Goal: Task Accomplishment & Management: Use online tool/utility

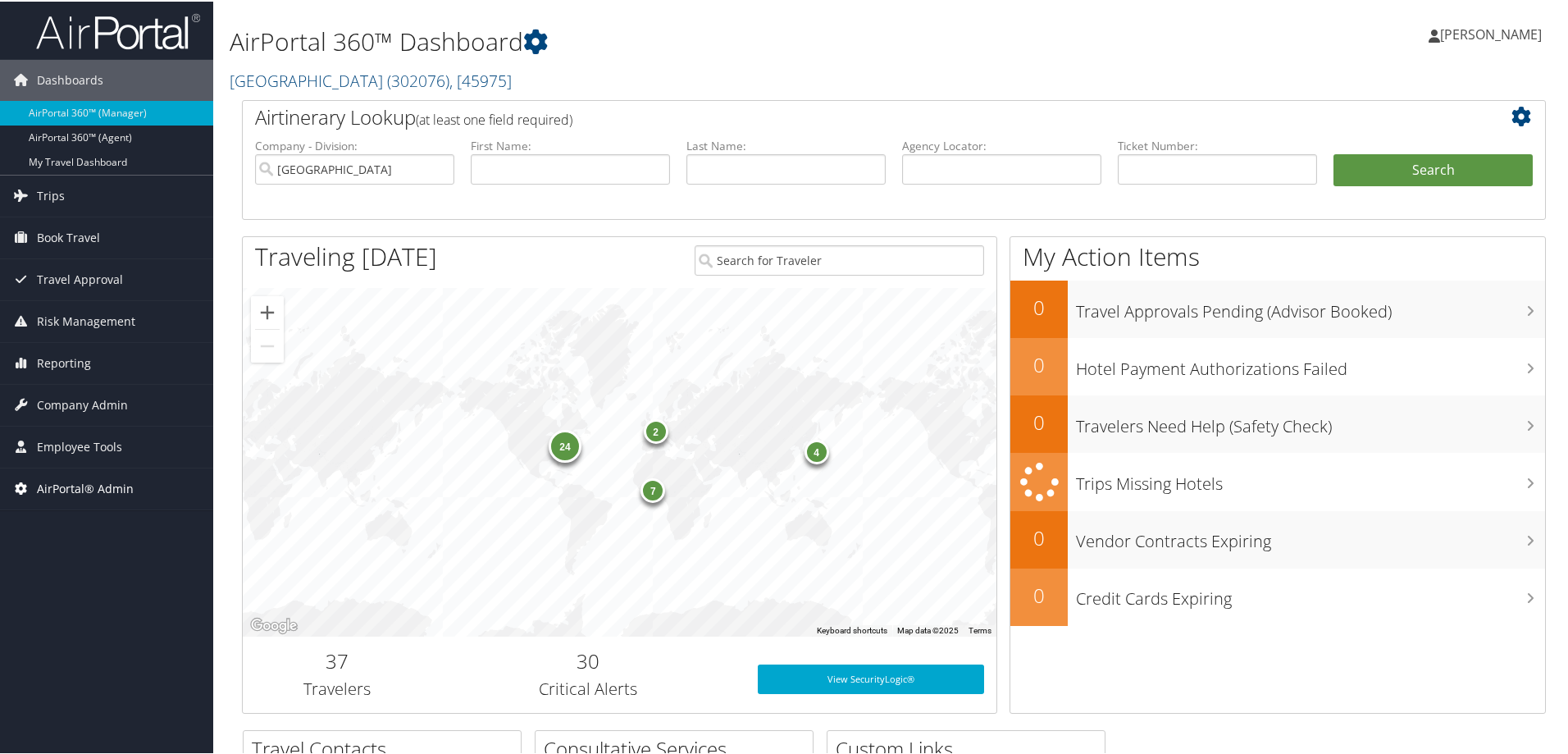
click at [52, 487] on span "AirPortal® Admin" at bounding box center [84, 487] width 96 height 41
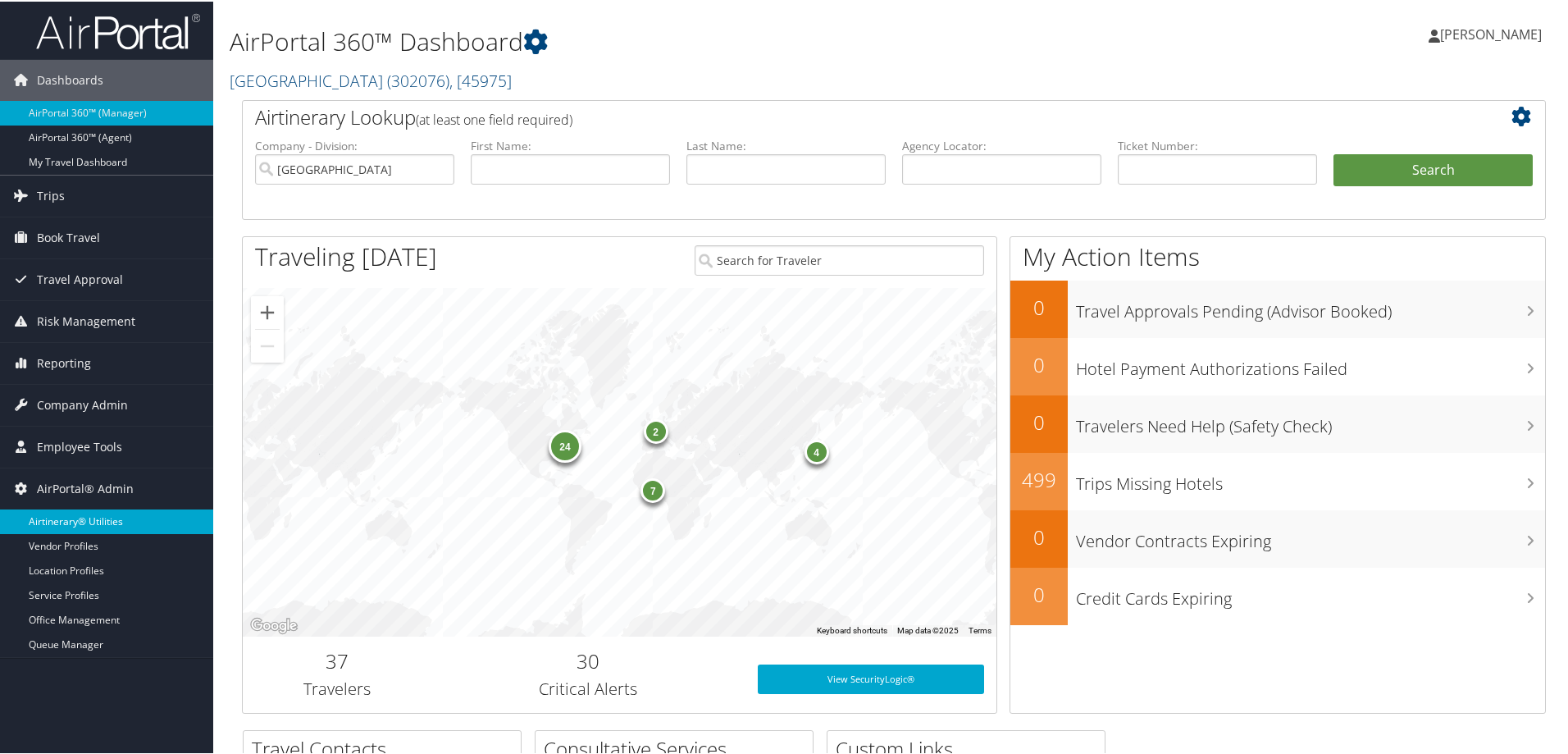
click at [62, 512] on link "Airtinerary® Utilities" at bounding box center [106, 520] width 213 height 24
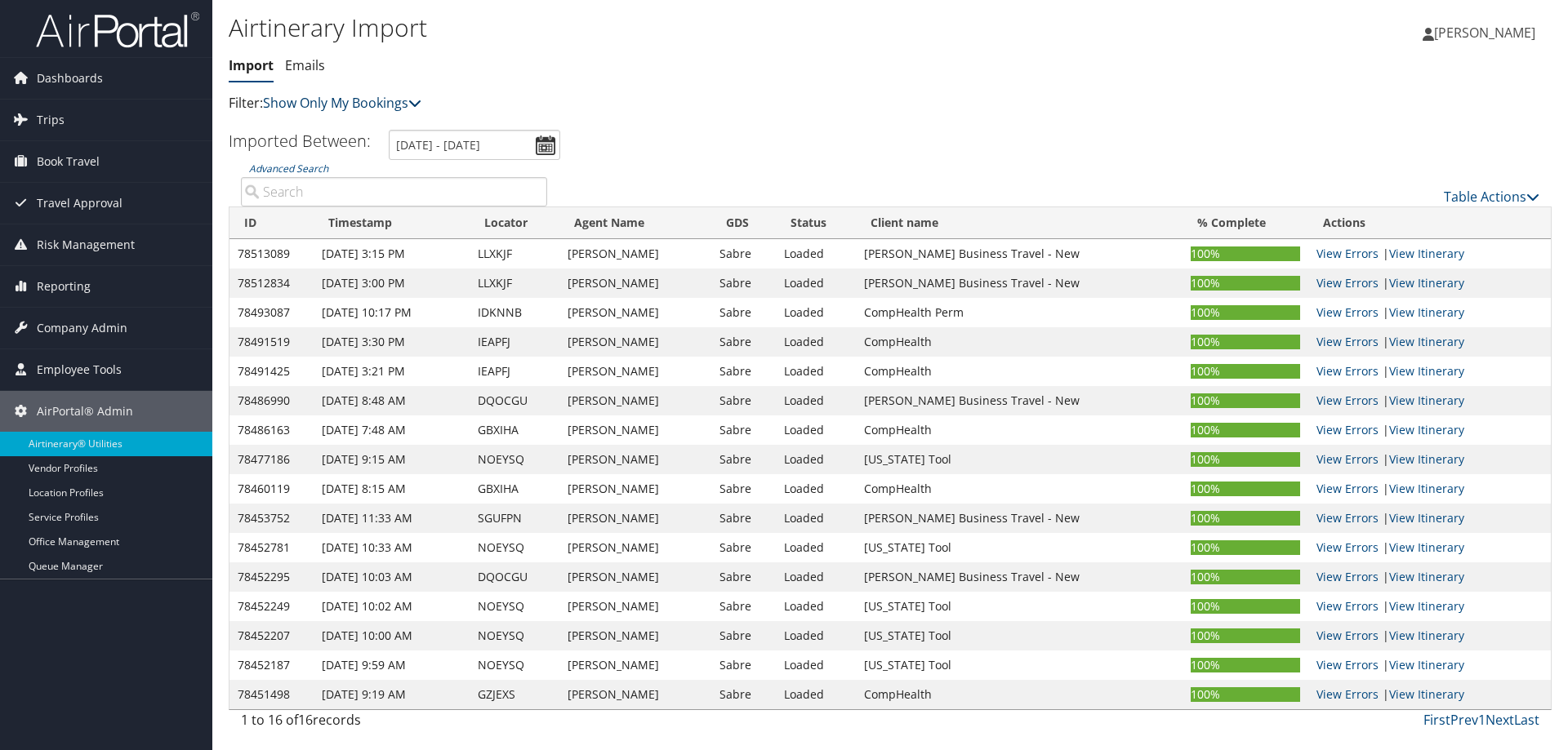
click at [318, 98] on link "Show Only My Bookings" at bounding box center [342, 103] width 158 height 18
click at [328, 128] on link "Show My TMC Bookings" at bounding box center [375, 128] width 215 height 28
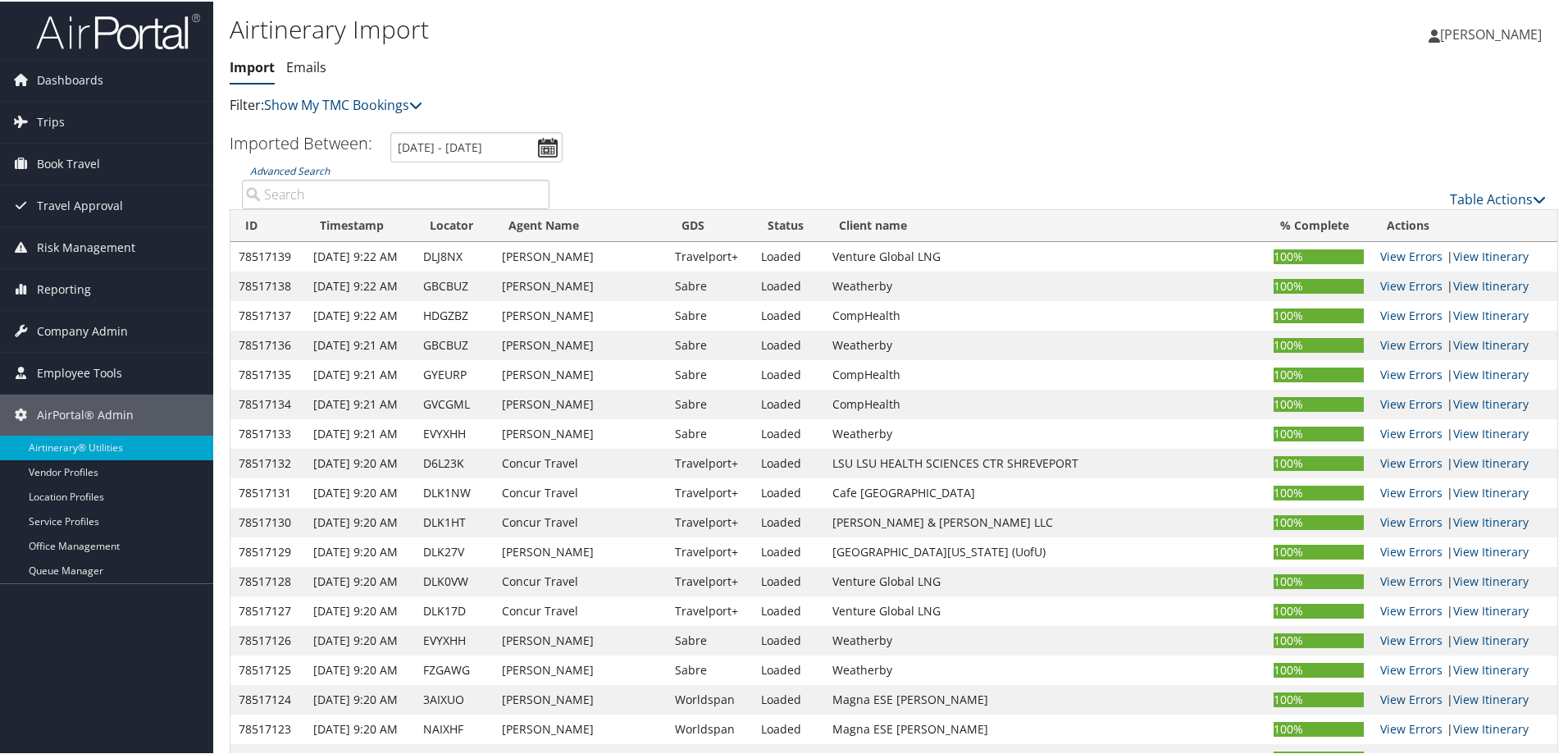
click at [350, 191] on input "Advanced Search" at bounding box center [395, 193] width 308 height 30
paste input "DGAZSU"
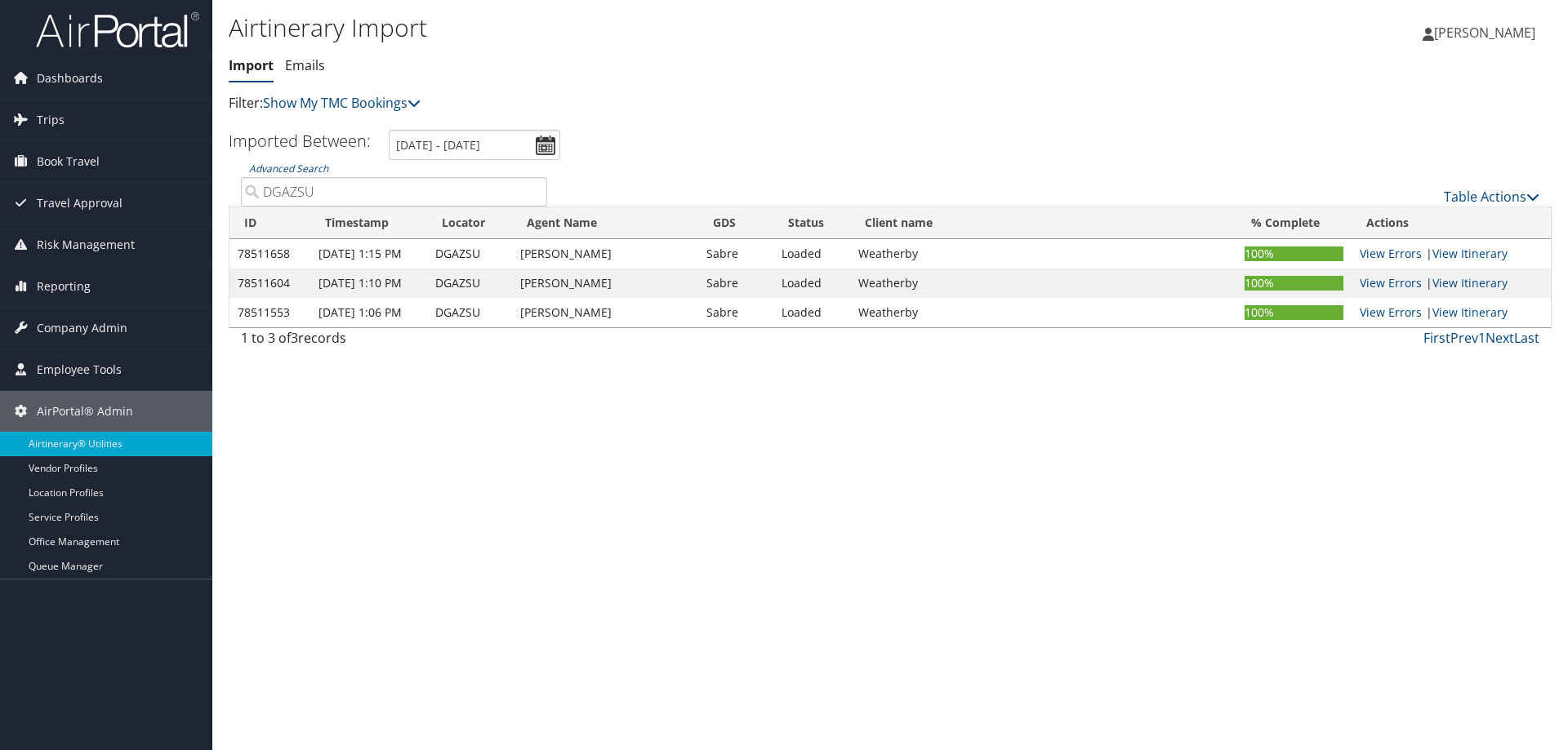
drag, startPoint x: 1084, startPoint y: 125, endPoint x: 1042, endPoint y: 127, distance: 42.0
click at [1084, 125] on div "Airtinerary Import Import Emails Import Emails Filter: Show My TMC Bookings" at bounding box center [669, 68] width 882 height 122
drag, startPoint x: 317, startPoint y: 196, endPoint x: 56, endPoint y: 216, distance: 261.8
click at [56, 216] on div "Dashboards AirPortal 360™ (Manager) AirPortal 360™ (Agent) My Travel Dashboard …" at bounding box center [784, 375] width 1568 height 750
paste input "CABXW"
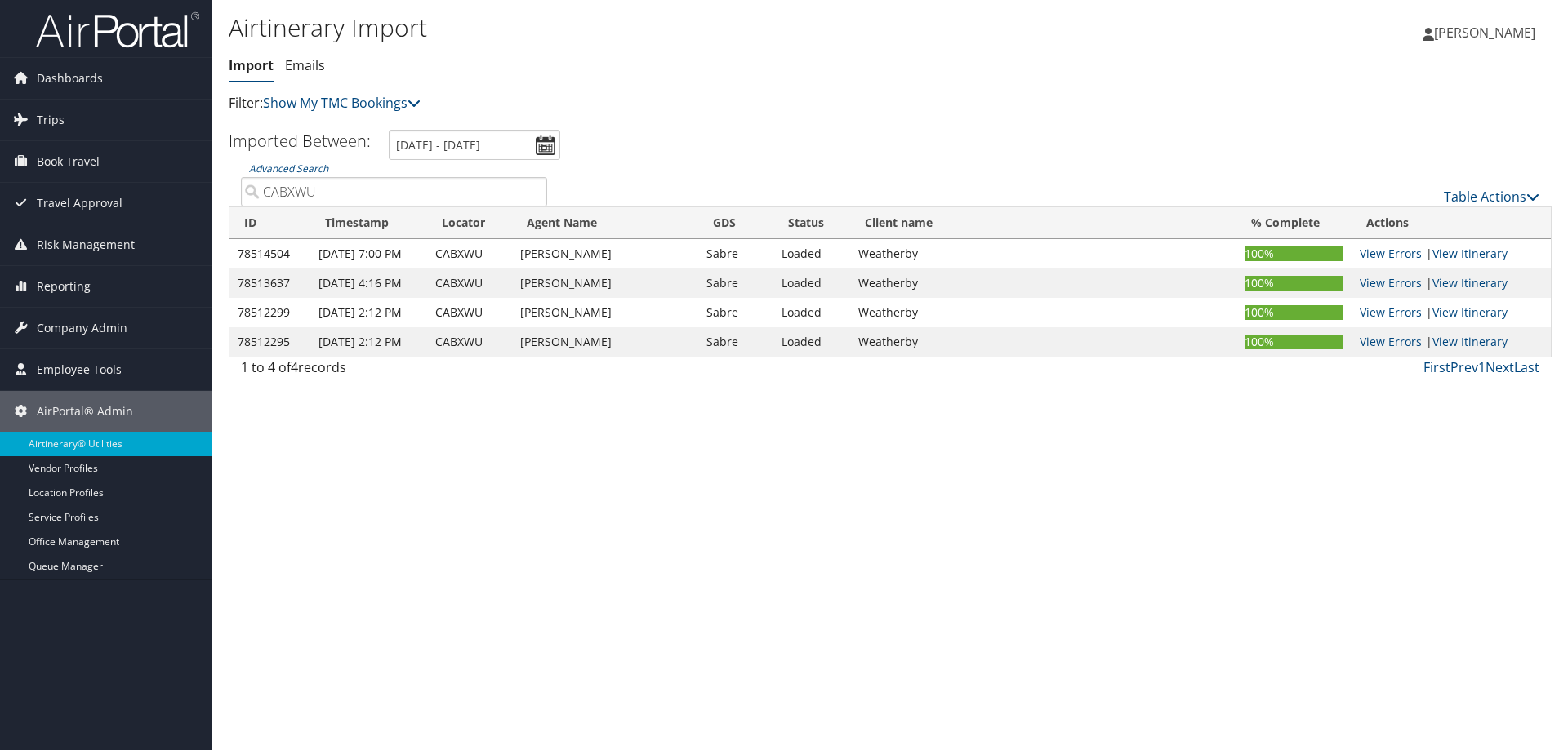
click at [292, 185] on input "CABXWU" at bounding box center [394, 192] width 306 height 29
paste input "DMLSG"
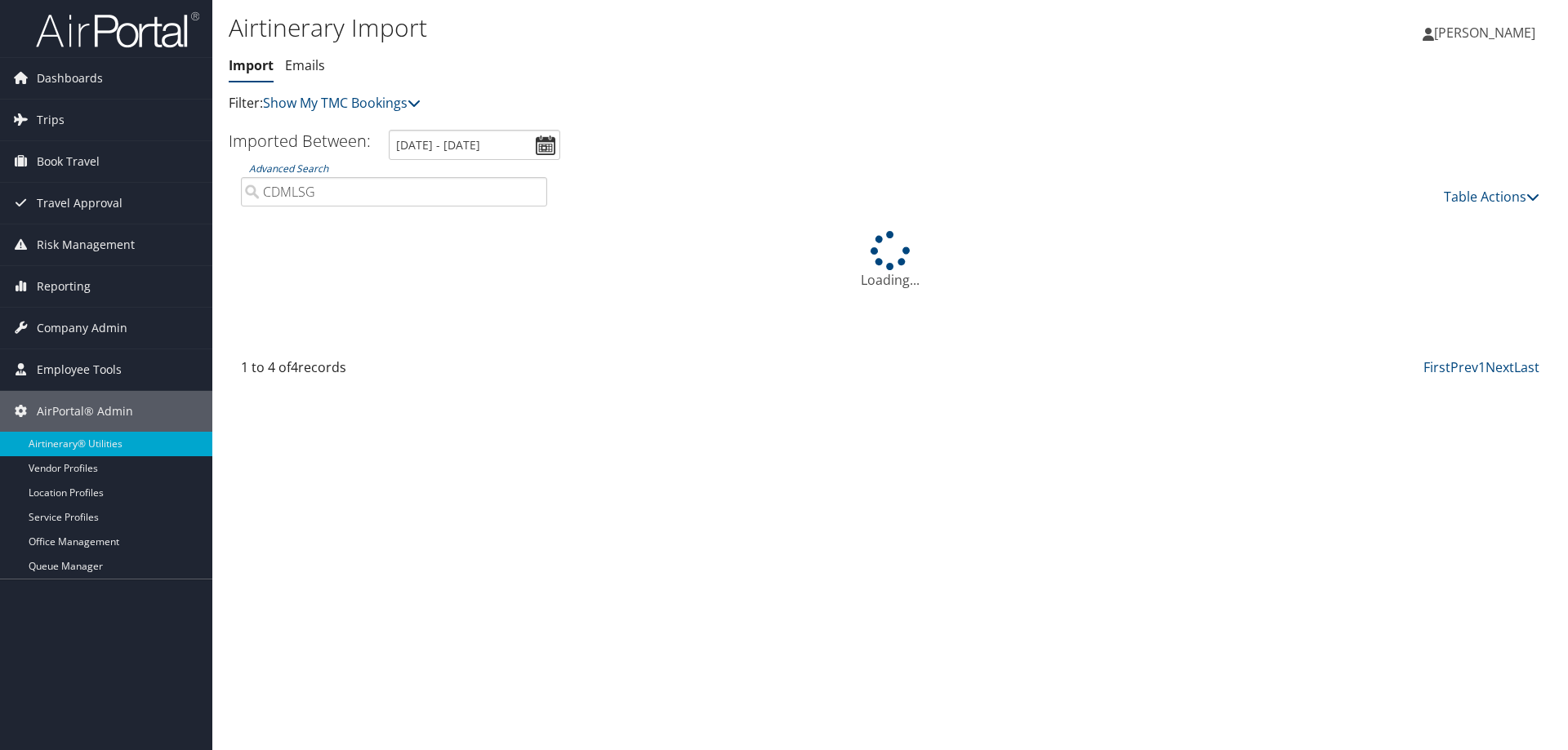
type input "CDMLSG"
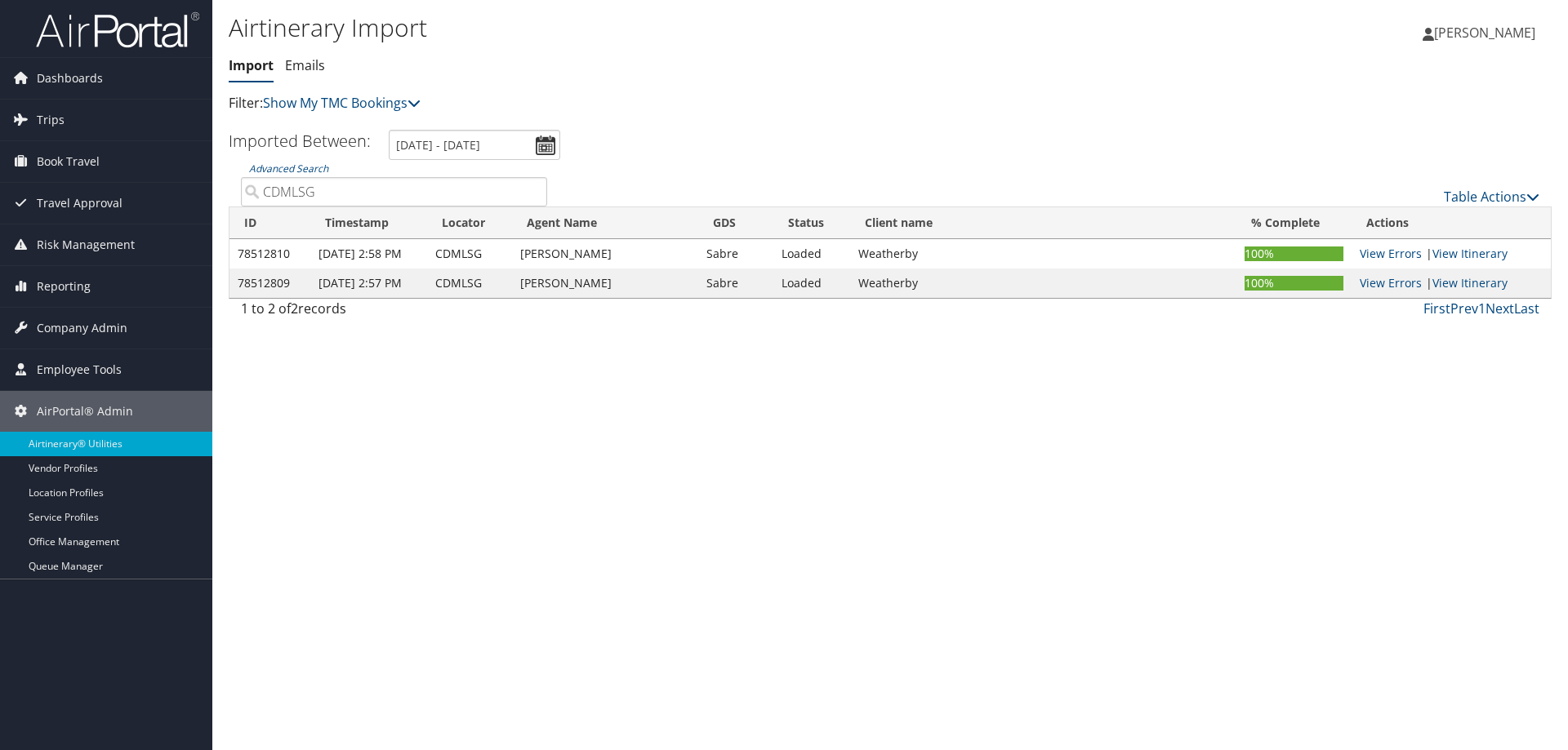
click at [1170, 395] on div "Airtinerary Import Import Emails Import Emails Filter: Show My TMC Bookings Sho…" at bounding box center [890, 375] width 1355 height 750
click at [305, 196] on input "CDMLSG" at bounding box center [394, 192] width 306 height 29
click at [350, 99] on link "Show My TMC Bookings" at bounding box center [342, 103] width 157 height 18
click at [305, 55] on li "Emails" at bounding box center [305, 66] width 40 height 29
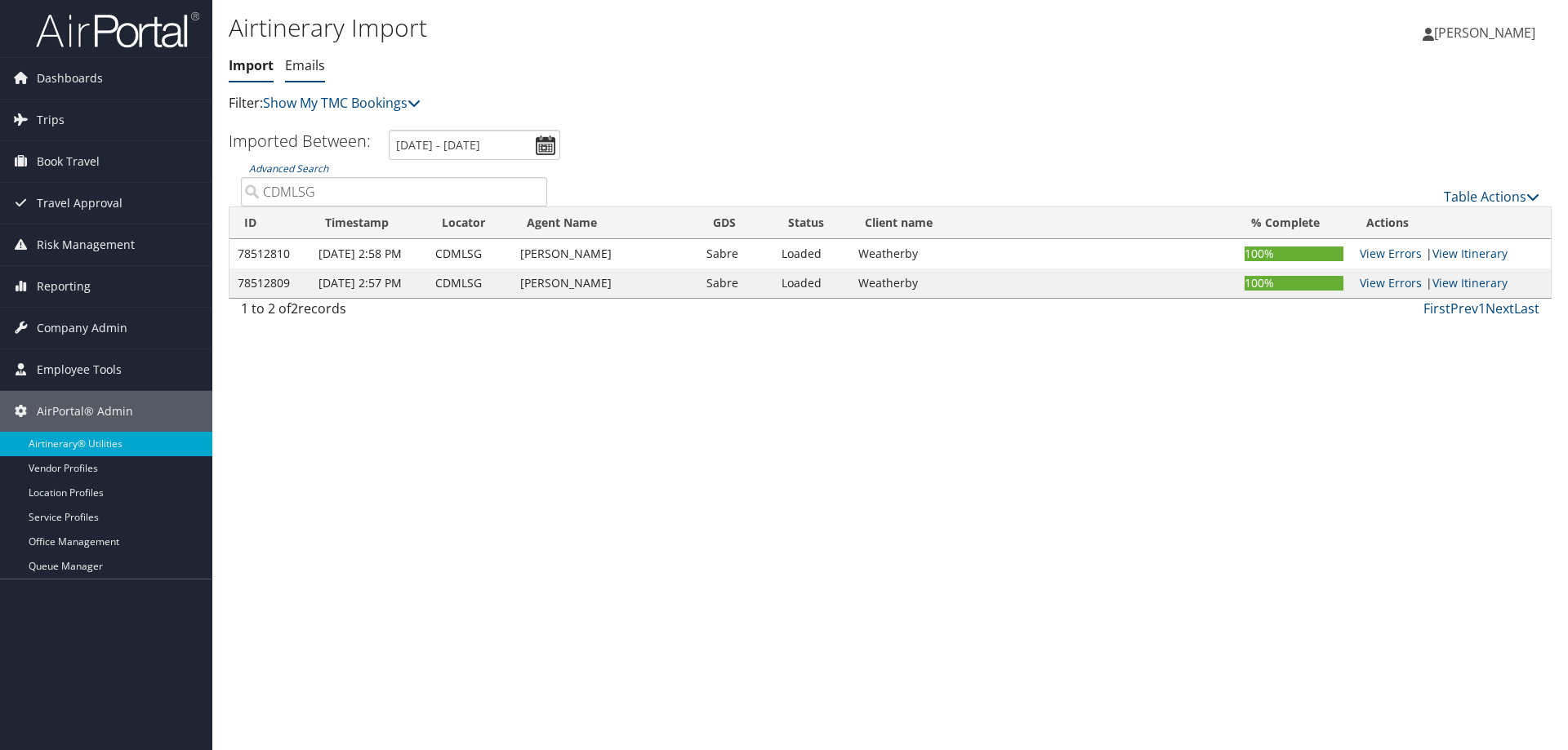
click at [312, 71] on link "Emails" at bounding box center [305, 65] width 40 height 18
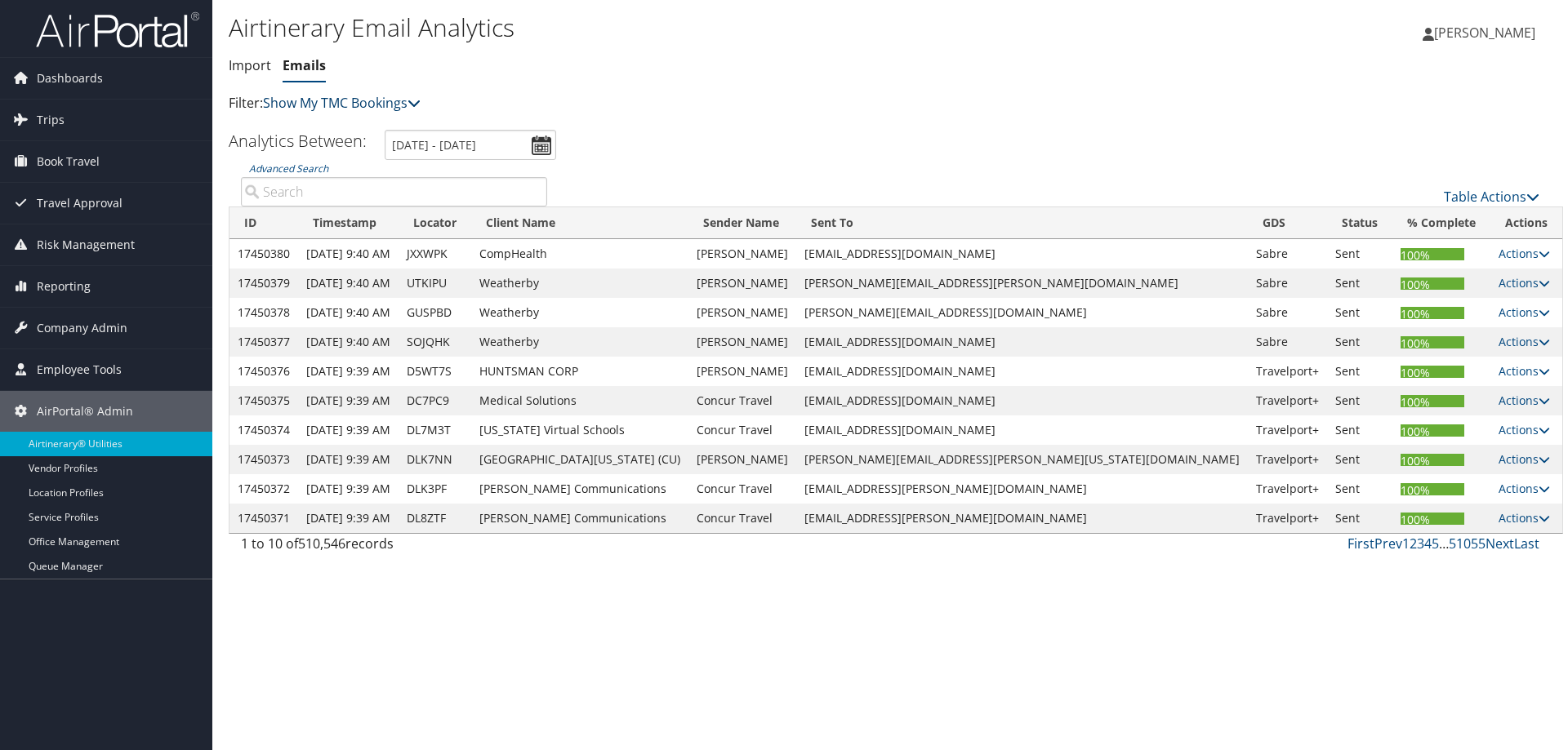
click at [415, 110] on link "Show My TMC Bookings" at bounding box center [342, 103] width 157 height 18
click at [723, 83] on div "Airtinerary Email Analytics [GEOGRAPHIC_DATA] Emails Import Emails Filter: Show…" at bounding box center [669, 61] width 882 height 103
click at [447, 183] on input "Advanced Search" at bounding box center [394, 192] width 306 height 29
paste input "CDMLSG"
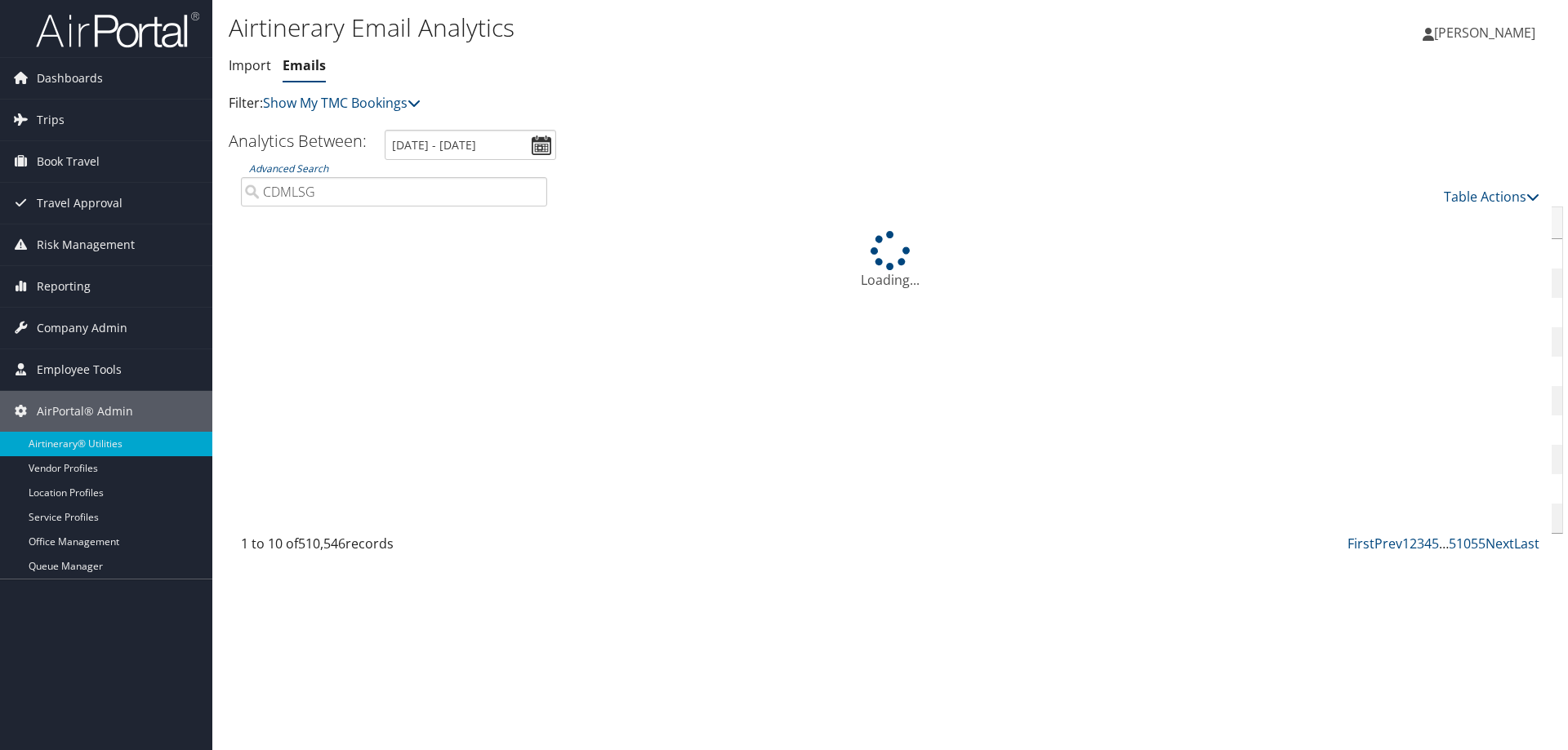
type input "CDMLSG"
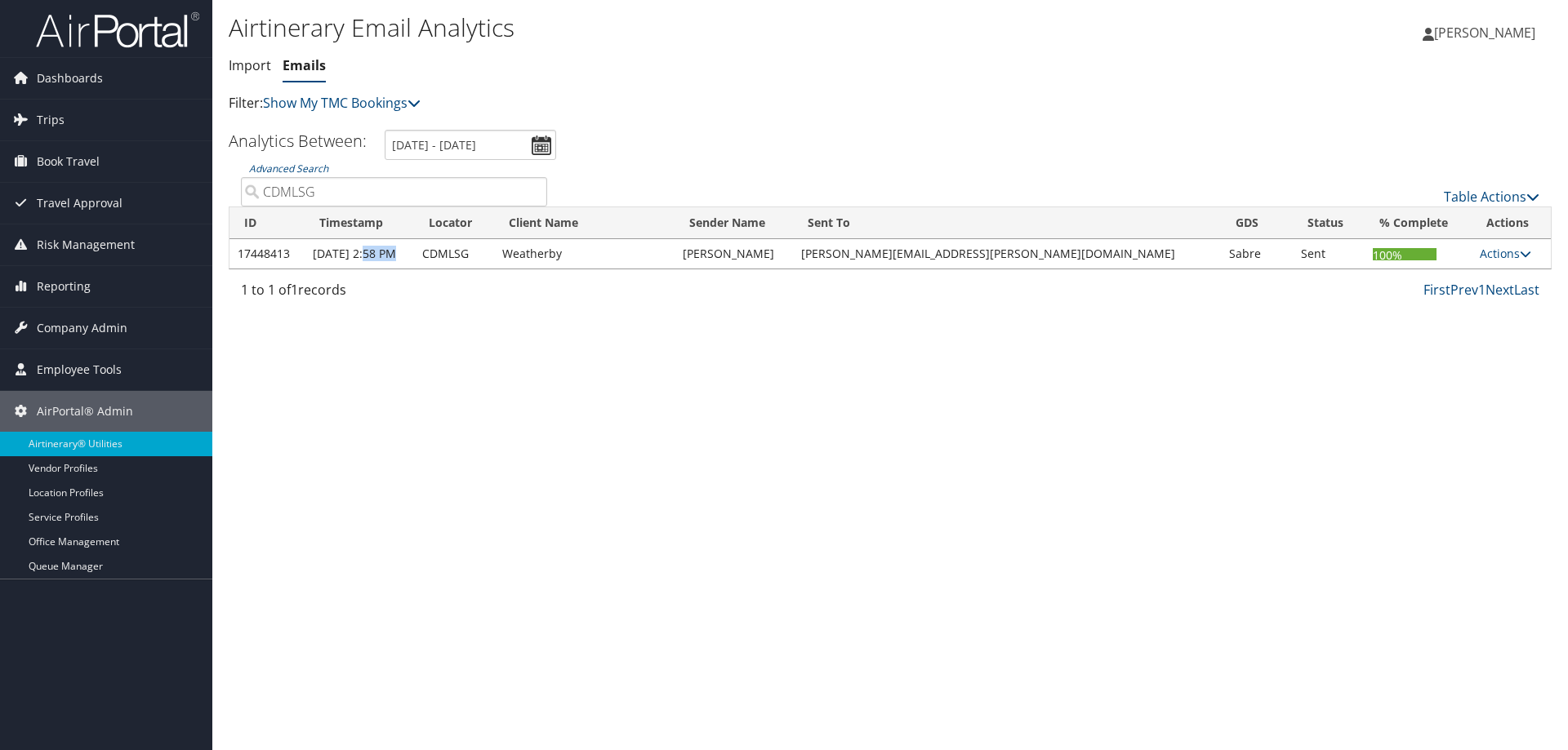
drag, startPoint x: 369, startPoint y: 258, endPoint x: 395, endPoint y: 260, distance: 26.1
click at [395, 260] on td "[DATE] 2:58 PM" at bounding box center [359, 253] width 109 height 29
